Goal: Check status: Check status

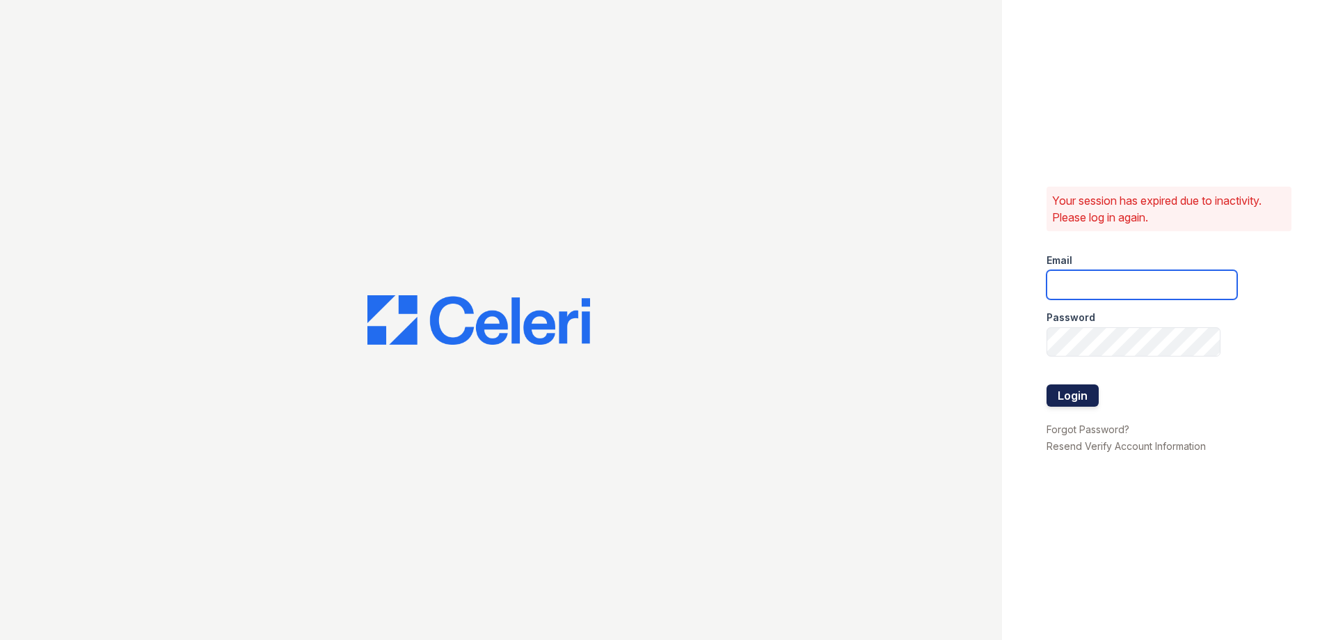
type input "theplace2@cafmanagement.com"
click at [1059, 389] on button "Login" at bounding box center [1073, 395] width 52 height 22
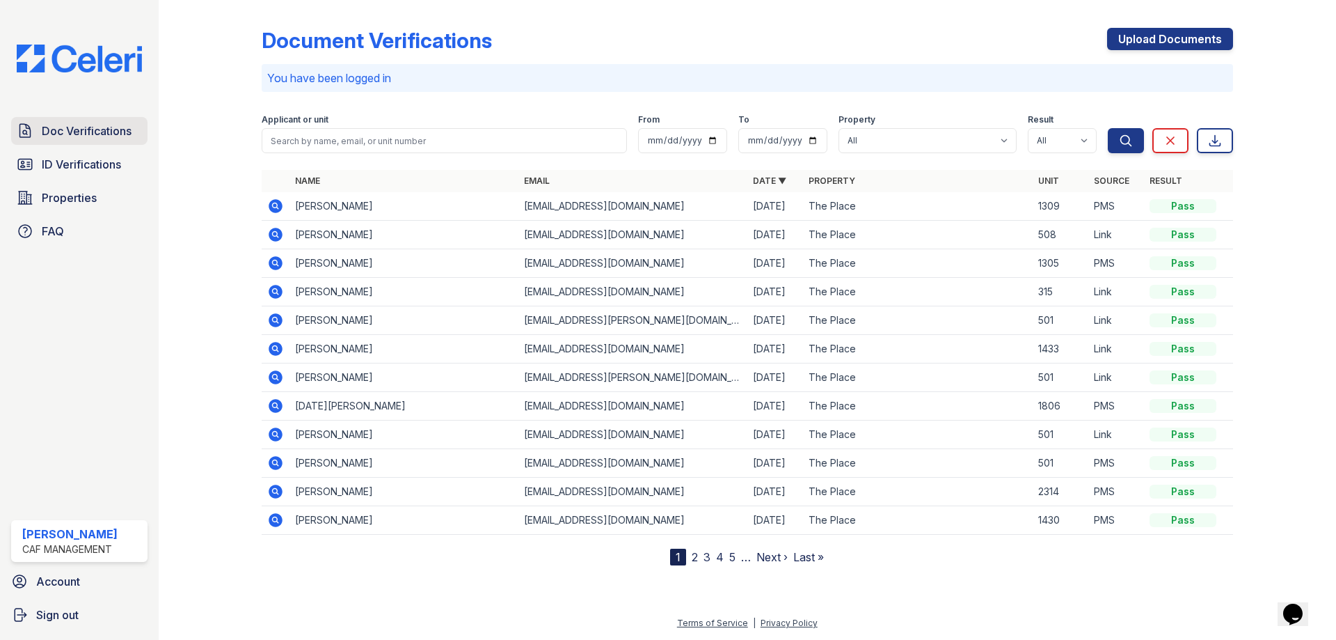
click at [51, 132] on span "Doc Verifications" at bounding box center [87, 130] width 90 height 17
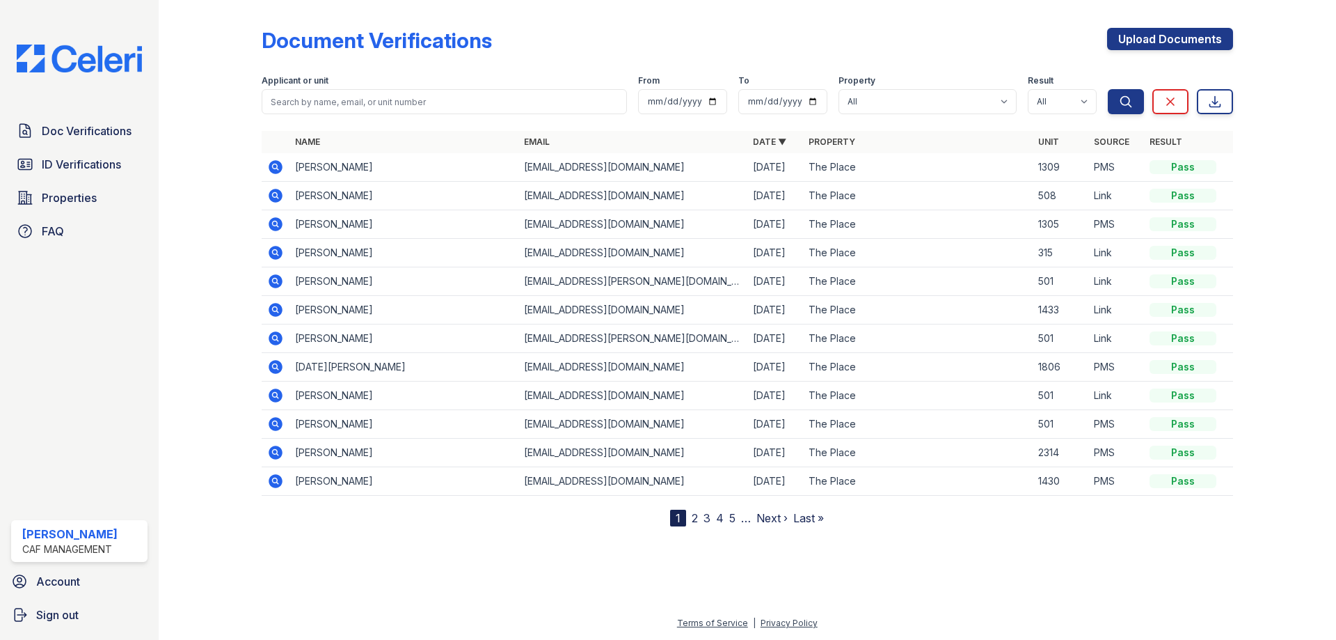
click at [272, 167] on icon at bounding box center [275, 167] width 17 height 17
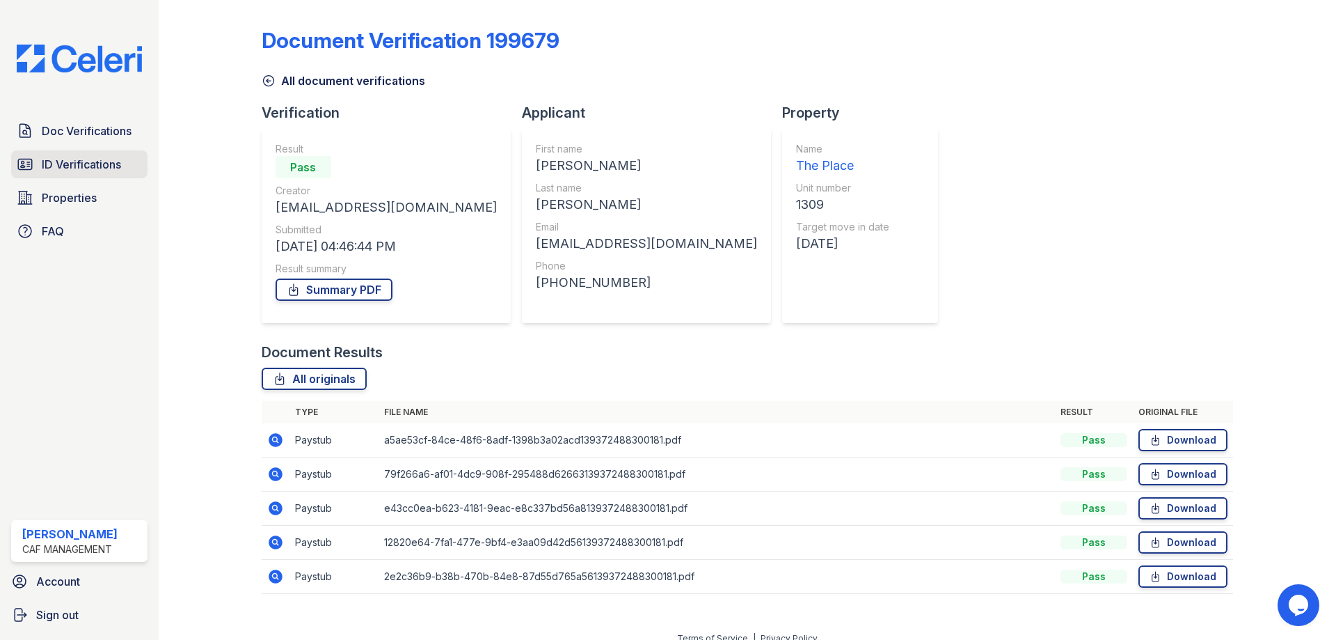
click at [64, 165] on span "ID Verifications" at bounding box center [81, 164] width 79 height 17
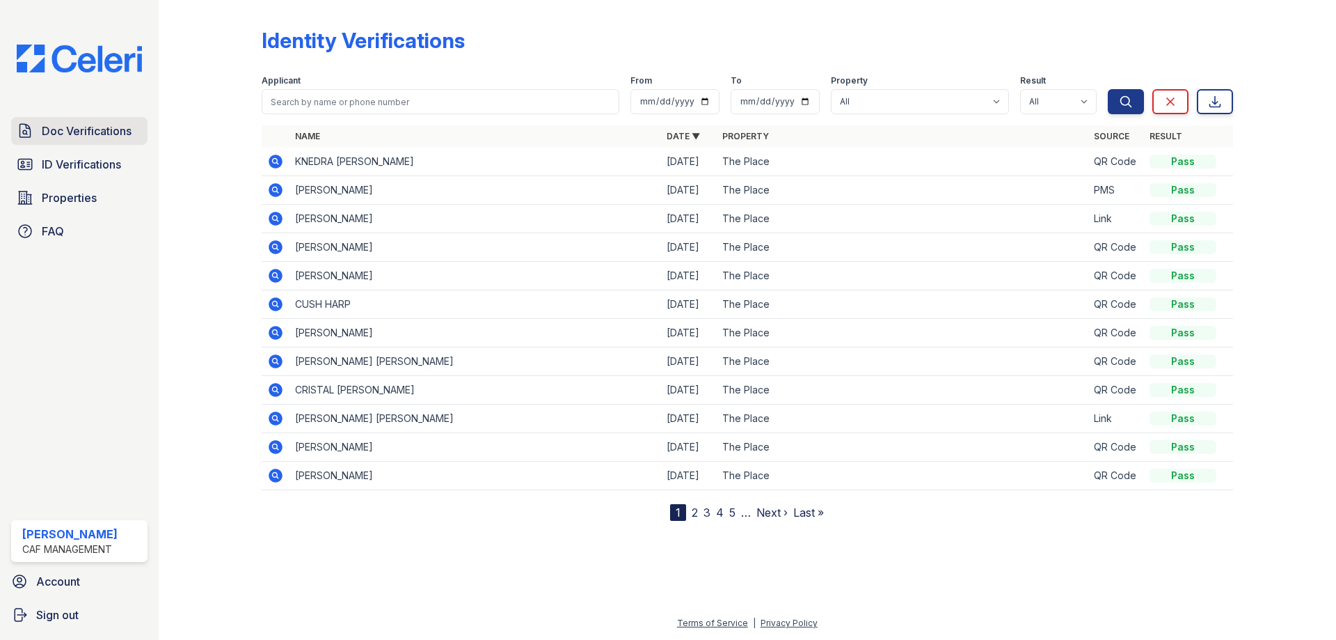
click at [82, 134] on span "Doc Verifications" at bounding box center [87, 130] width 90 height 17
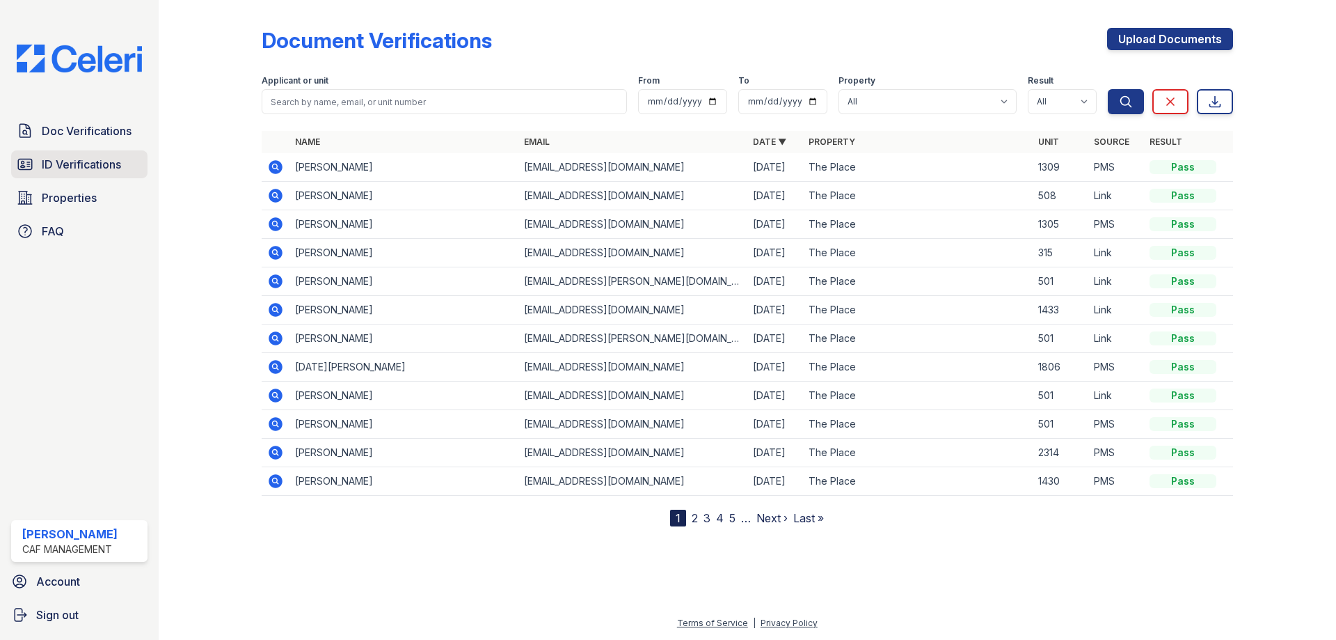
click at [77, 166] on span "ID Verifications" at bounding box center [81, 164] width 79 height 17
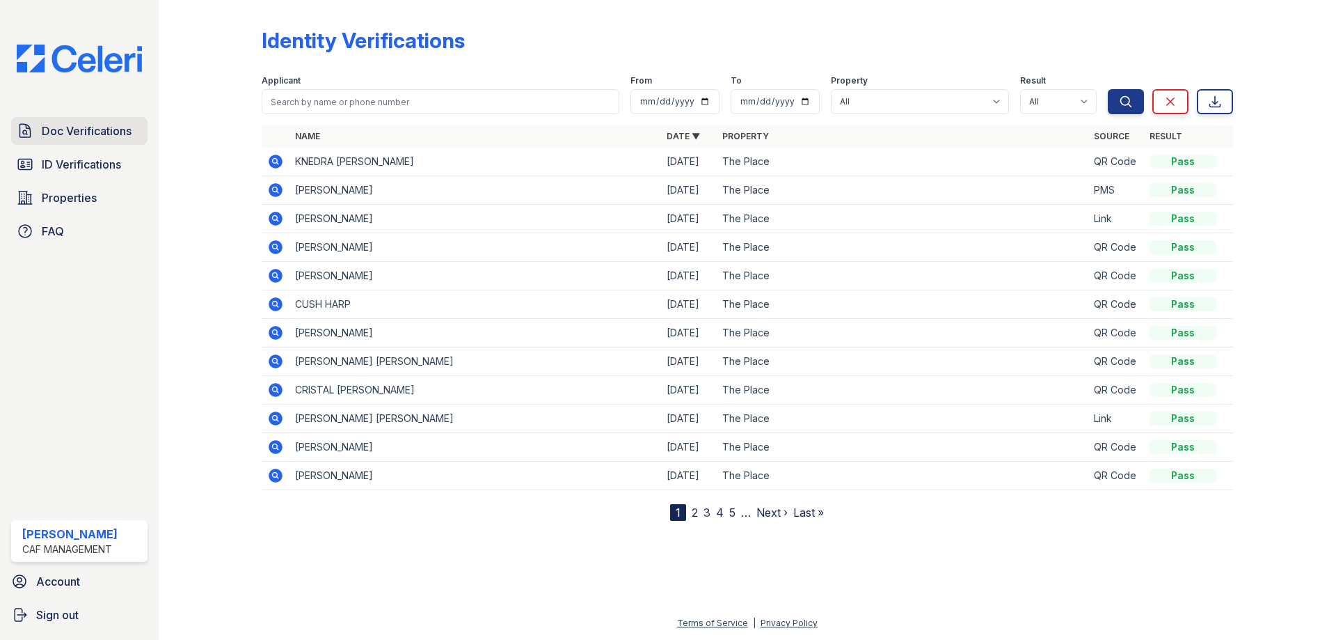
click at [71, 136] on span "Doc Verifications" at bounding box center [87, 130] width 90 height 17
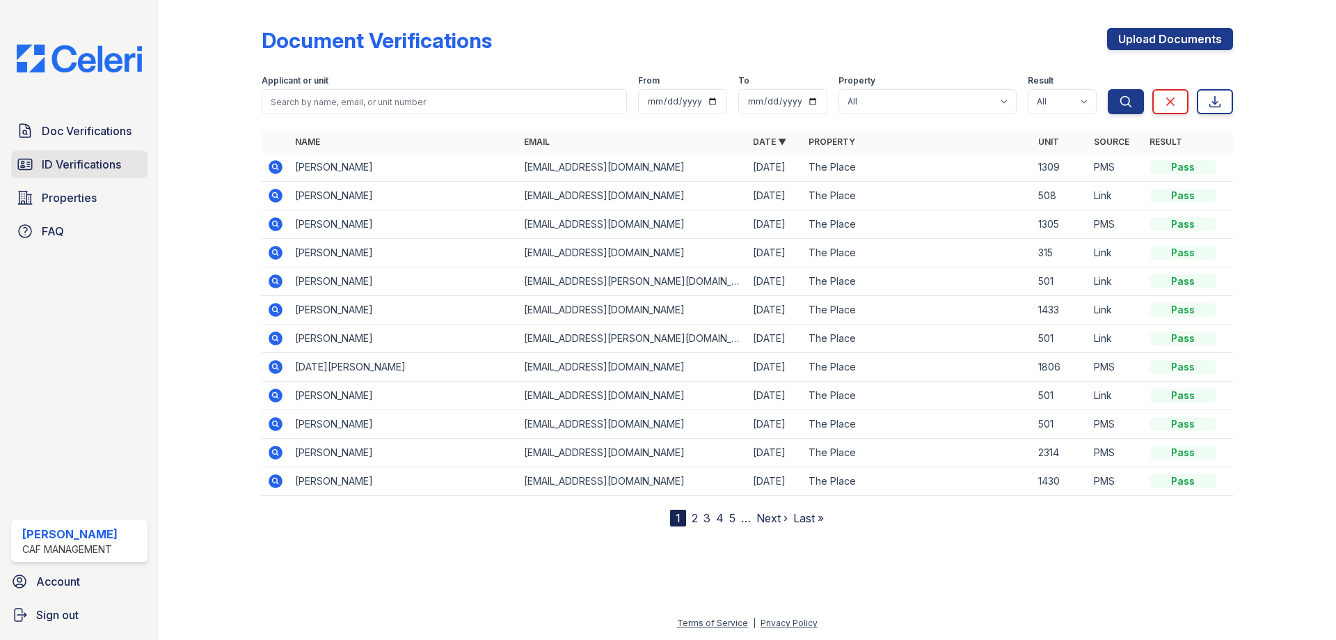
click at [76, 158] on span "ID Verifications" at bounding box center [81, 164] width 79 height 17
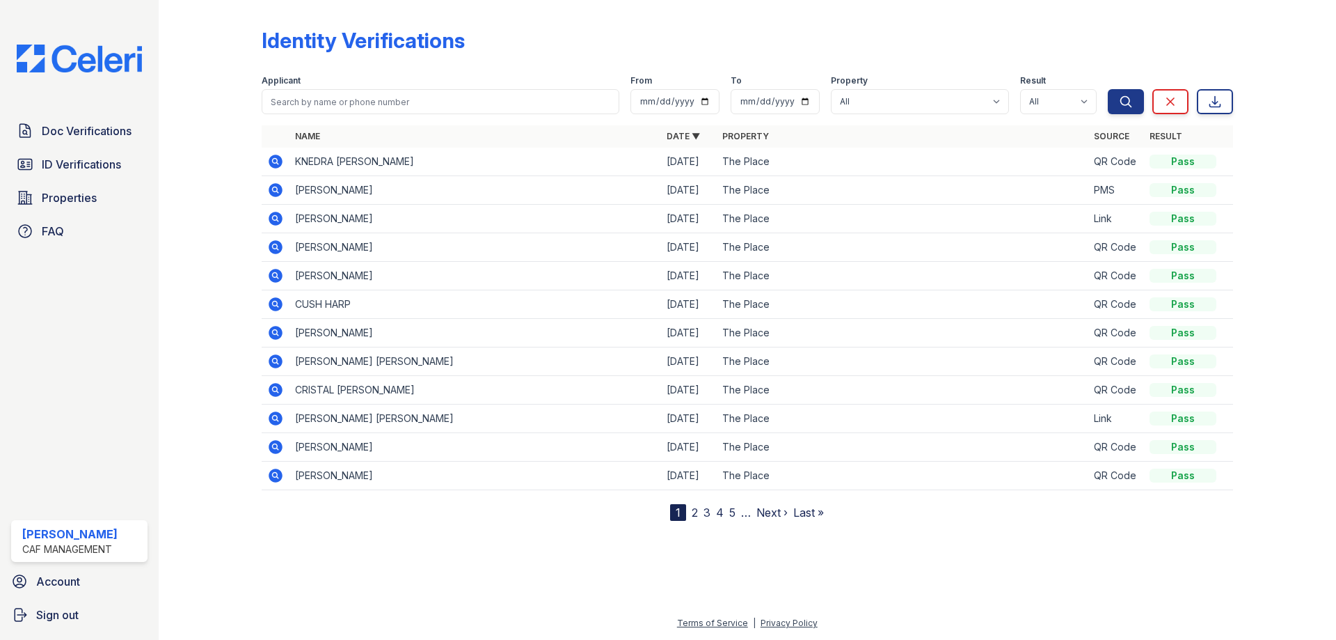
click at [276, 190] on icon at bounding box center [275, 190] width 17 height 17
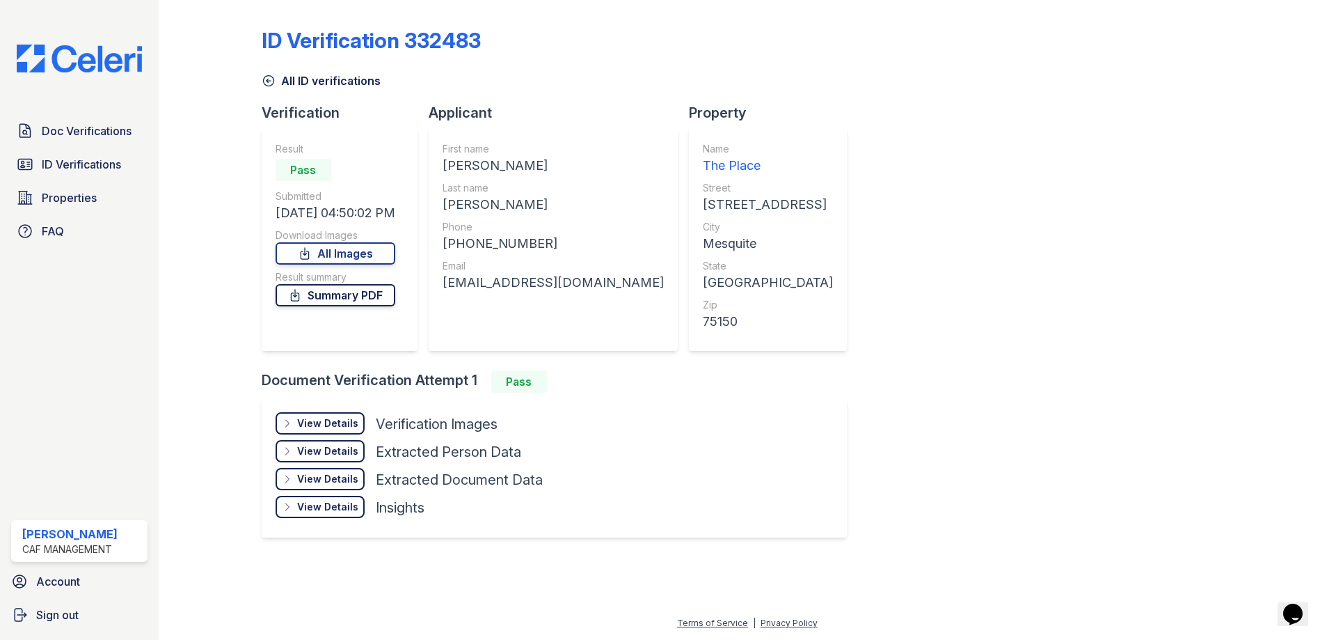
click at [352, 298] on link "Summary PDF" at bounding box center [336, 295] width 120 height 22
click at [79, 138] on span "Doc Verifications" at bounding box center [87, 130] width 90 height 17
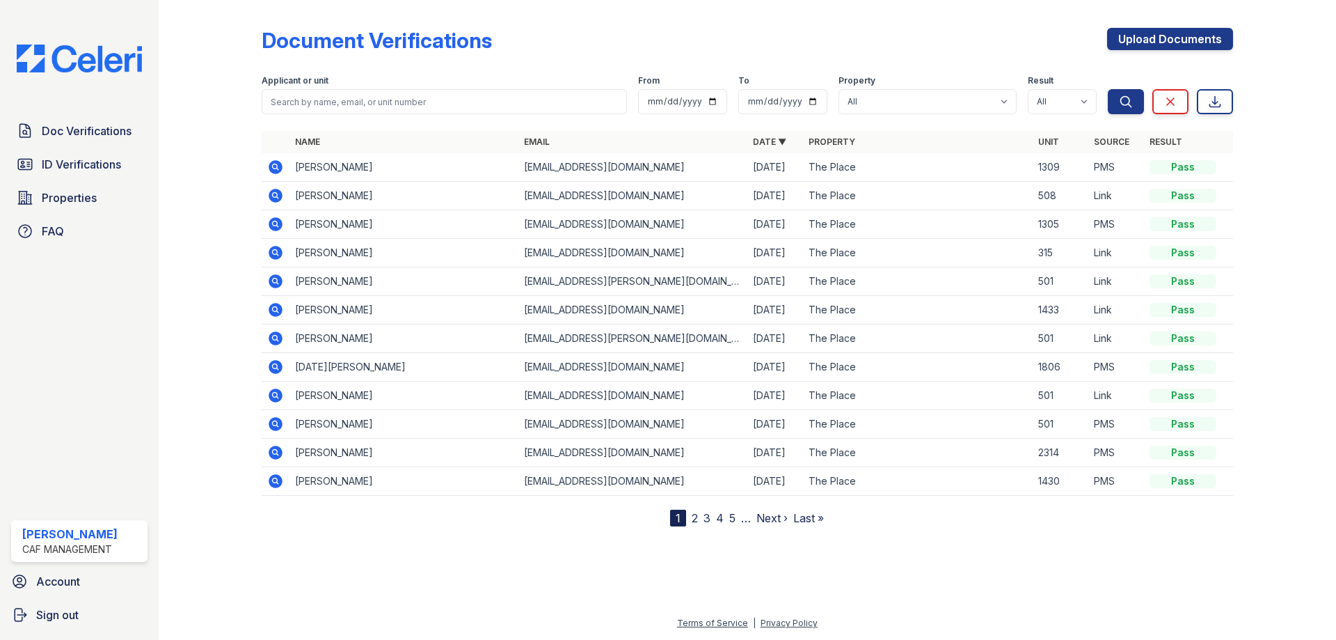
click at [276, 164] on icon at bounding box center [276, 167] width 14 height 14
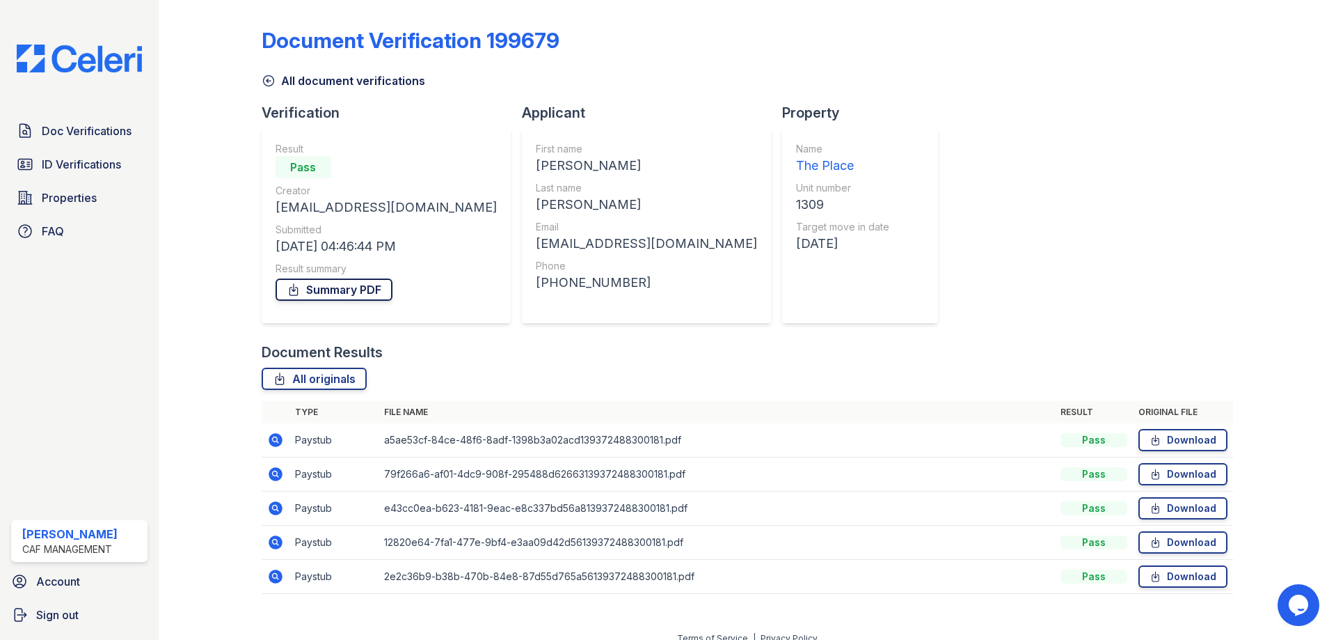
click at [354, 287] on link "Summary PDF" at bounding box center [334, 289] width 117 height 22
